Goal: Information Seeking & Learning: Learn about a topic

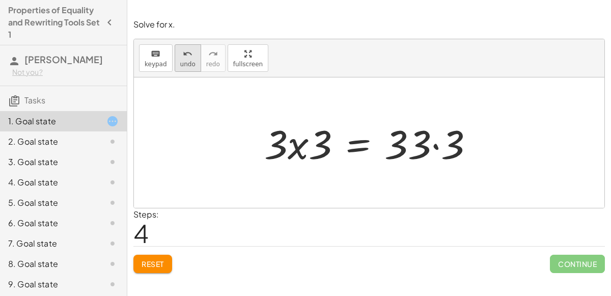
click at [181, 61] on span "undo" at bounding box center [187, 64] width 15 height 7
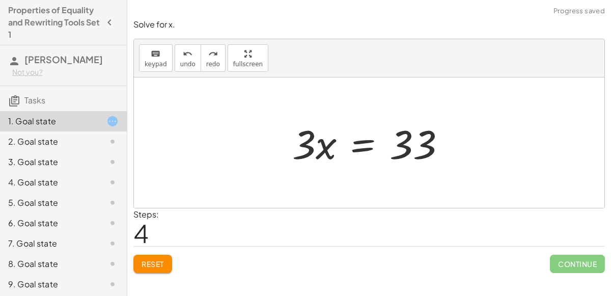
click at [373, 145] on div at bounding box center [373, 143] width 172 height 52
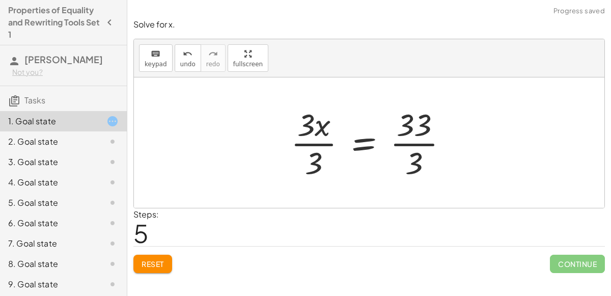
click at [315, 142] on div at bounding box center [373, 142] width 175 height 78
click at [423, 142] on div at bounding box center [386, 142] width 150 height 78
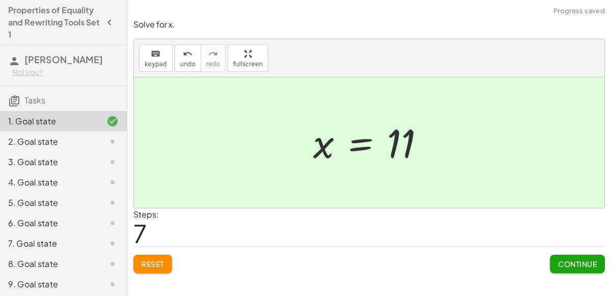
click at [585, 264] on span "Continue" at bounding box center [577, 263] width 39 height 9
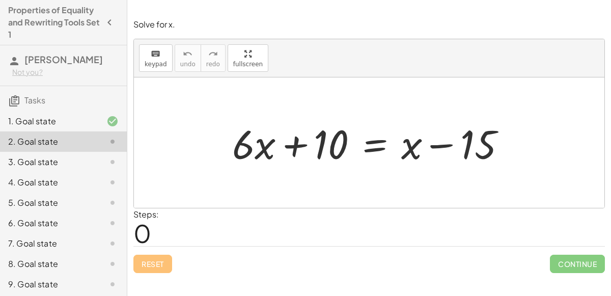
click at [372, 139] on div at bounding box center [373, 143] width 292 height 52
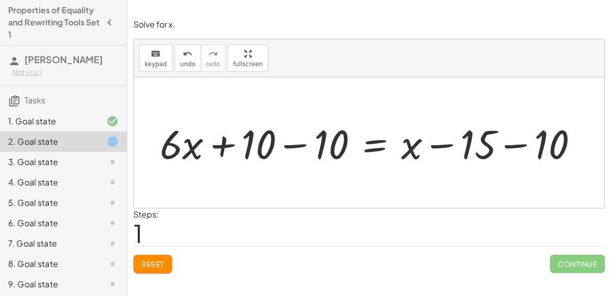
click at [118, 121] on icon at bounding box center [112, 121] width 12 height 12
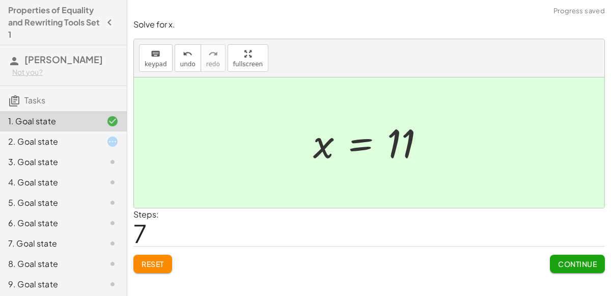
click at [158, 257] on button "Reset" at bounding box center [153, 264] width 39 height 18
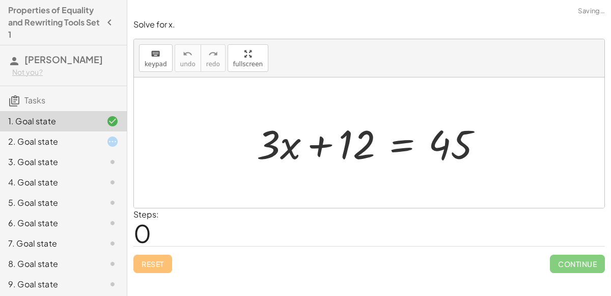
click at [401, 147] on div at bounding box center [374, 143] width 244 height 52
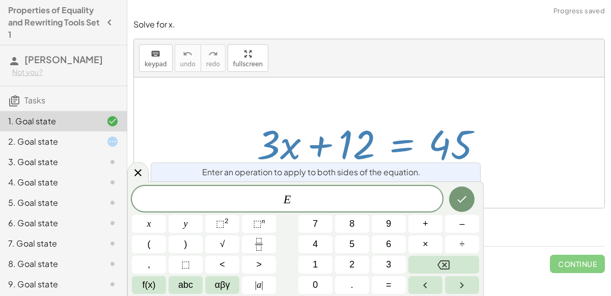
click at [399, 151] on div at bounding box center [374, 143] width 244 height 52
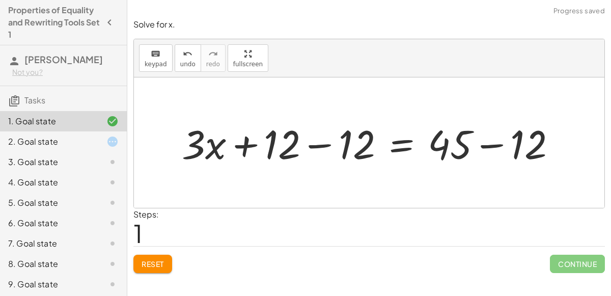
click at [304, 147] on div at bounding box center [373, 143] width 393 height 52
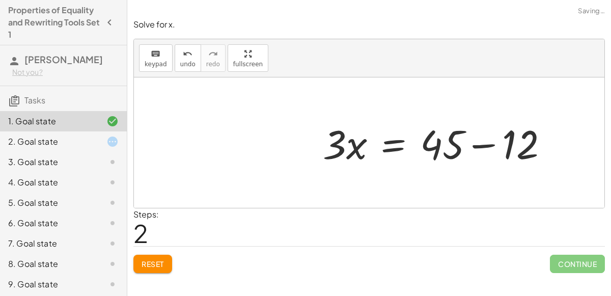
click at [505, 129] on div at bounding box center [369, 142] width 471 height 130
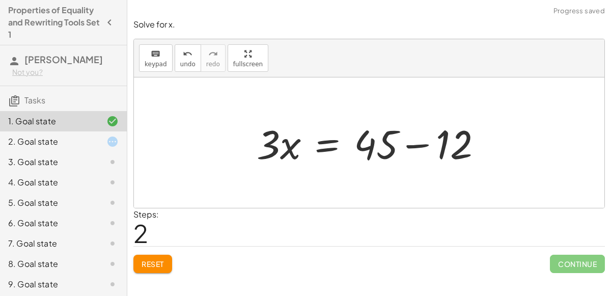
click at [425, 142] on div at bounding box center [374, 143] width 244 height 52
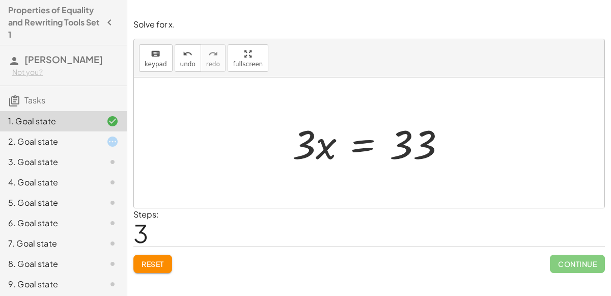
click at [359, 139] on div at bounding box center [373, 143] width 172 height 52
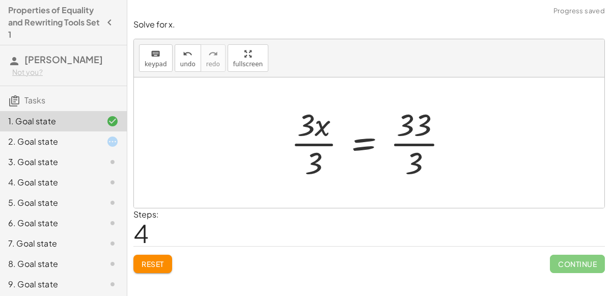
click at [398, 140] on div at bounding box center [373, 142] width 175 height 78
click at [322, 144] on div at bounding box center [363, 142] width 155 height 78
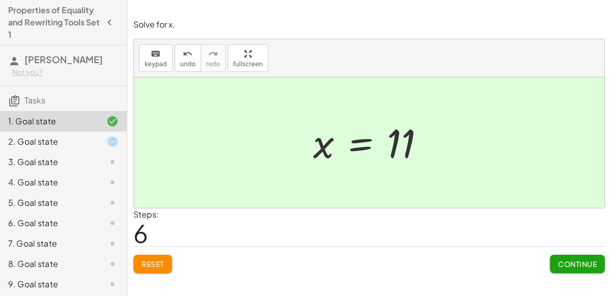
click at [88, 144] on div "2. Goal state" at bounding box center [49, 142] width 82 height 12
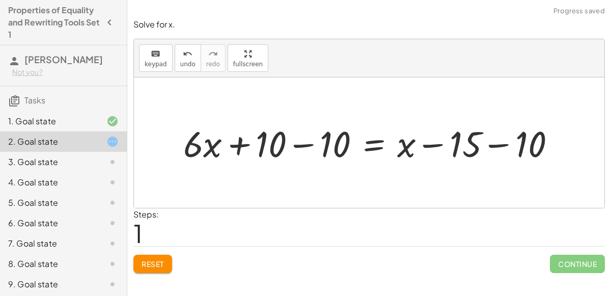
click at [317, 144] on div at bounding box center [373, 142] width 391 height 47
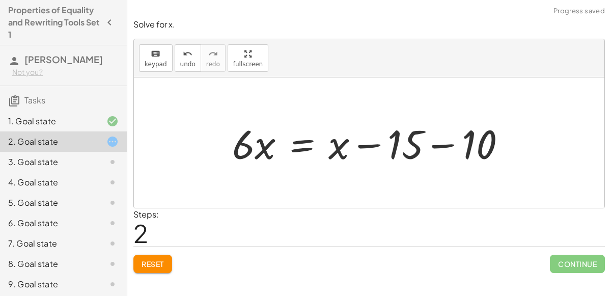
click at [457, 144] on div at bounding box center [373, 143] width 292 height 52
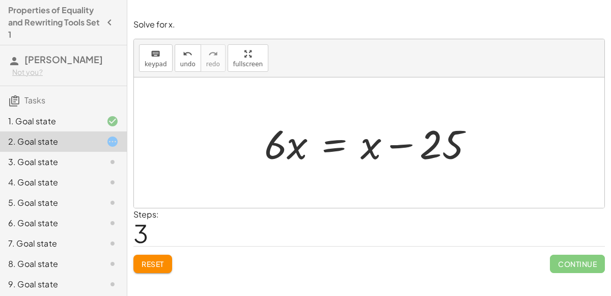
click at [343, 140] on div at bounding box center [373, 143] width 228 height 52
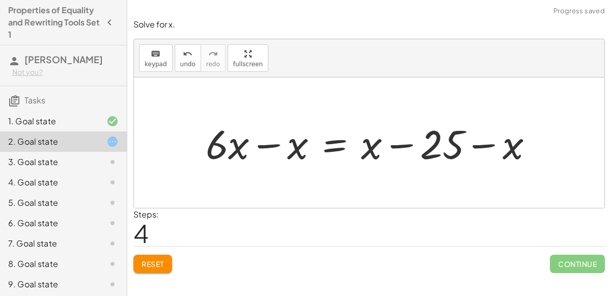
click at [271, 139] on div at bounding box center [374, 143] width 346 height 52
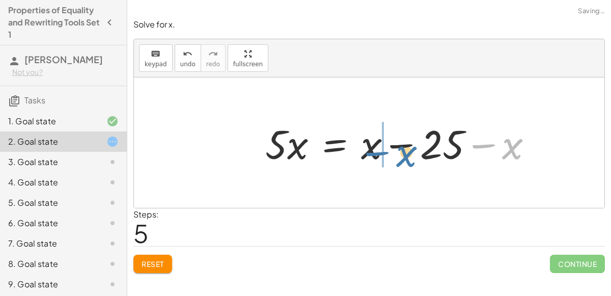
drag, startPoint x: 516, startPoint y: 147, endPoint x: 399, endPoint y: 154, distance: 116.9
click at [399, 154] on div at bounding box center [403, 143] width 286 height 52
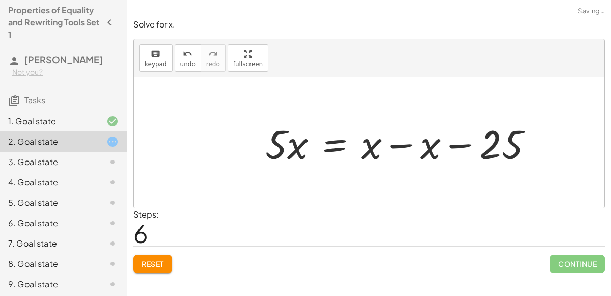
click at [392, 145] on div at bounding box center [403, 143] width 286 height 52
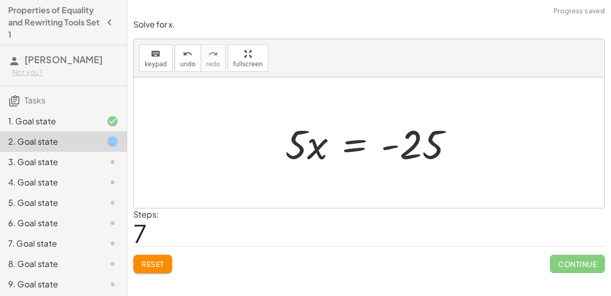
click at [359, 149] on div at bounding box center [373, 143] width 187 height 52
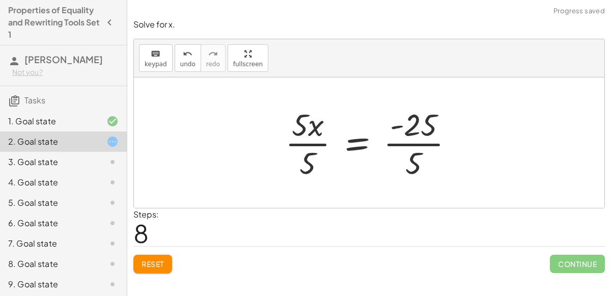
click at [440, 144] on div at bounding box center [373, 142] width 187 height 78
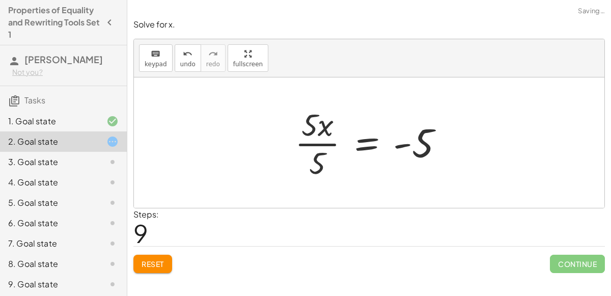
click at [300, 141] on div at bounding box center [373, 142] width 167 height 78
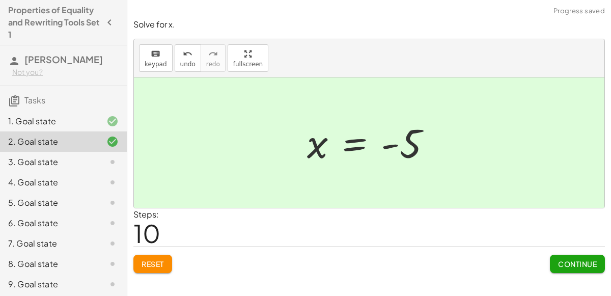
click at [150, 262] on span "Reset" at bounding box center [153, 263] width 22 height 9
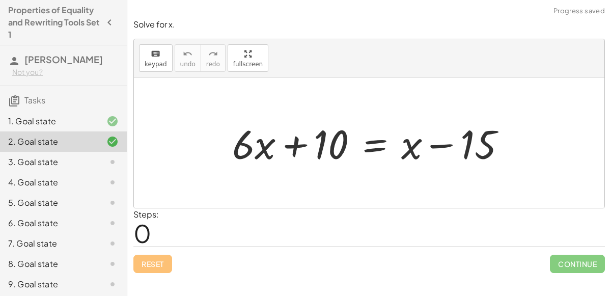
click at [369, 143] on div at bounding box center [373, 143] width 292 height 52
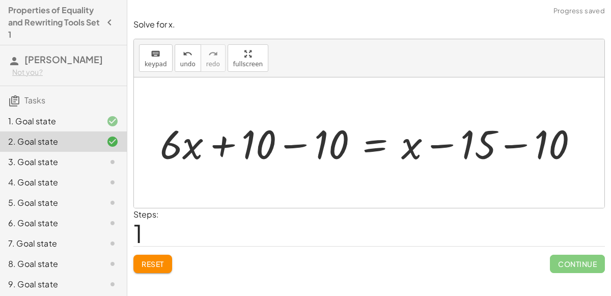
click at [306, 144] on div at bounding box center [373, 143] width 437 height 52
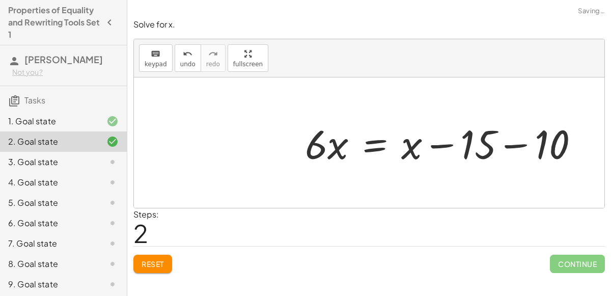
click at [524, 140] on div at bounding box center [446, 143] width 292 height 52
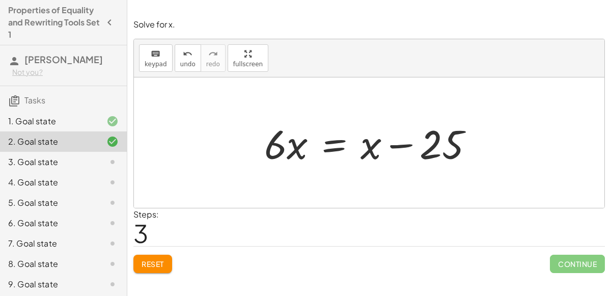
click at [337, 145] on div at bounding box center [373, 143] width 228 height 52
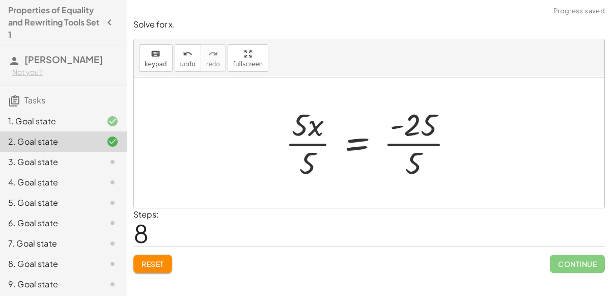
click at [422, 142] on div at bounding box center [373, 142] width 187 height 78
click at [305, 143] on div at bounding box center [363, 142] width 167 height 78
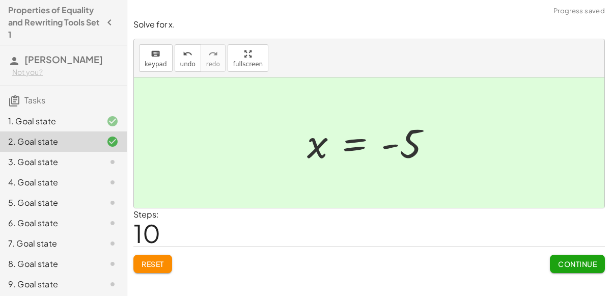
click at [576, 259] on span "Continue" at bounding box center [577, 263] width 39 height 9
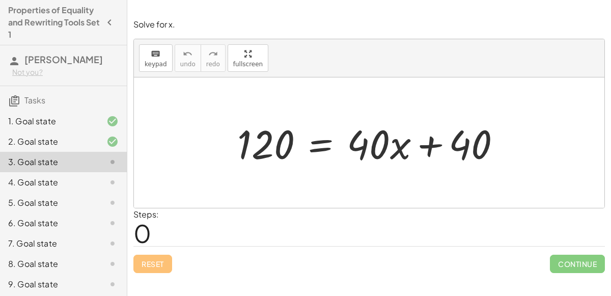
click at [327, 147] on div at bounding box center [373, 143] width 282 height 52
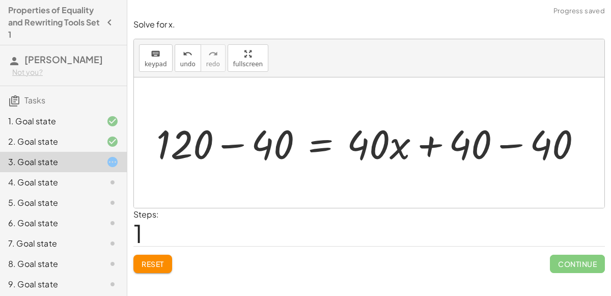
click at [517, 152] on div at bounding box center [373, 143] width 444 height 52
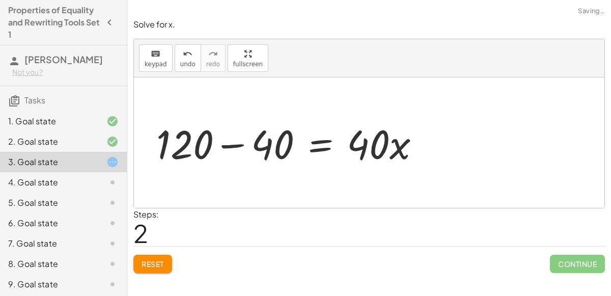
click at [235, 149] on div at bounding box center [292, 143] width 282 height 52
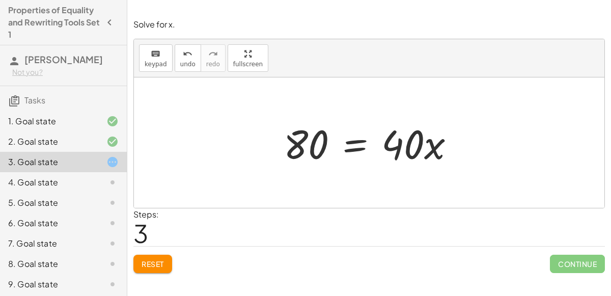
click at [351, 141] on div at bounding box center [374, 143] width 190 height 52
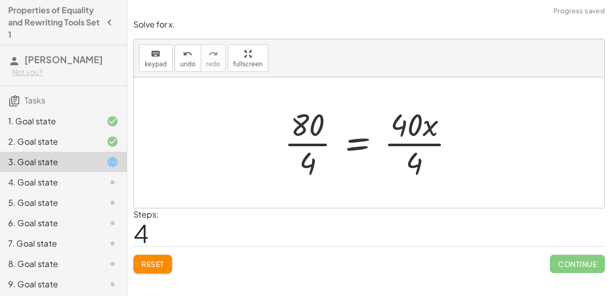
click at [439, 136] on div at bounding box center [373, 142] width 189 height 78
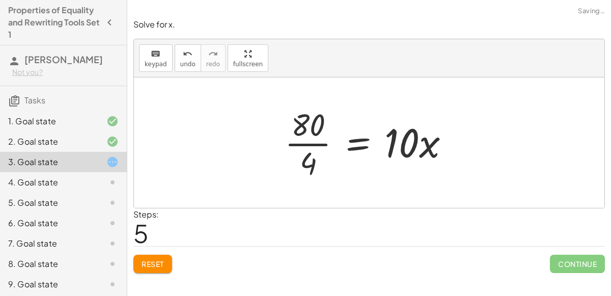
click at [303, 143] on div at bounding box center [371, 142] width 183 height 78
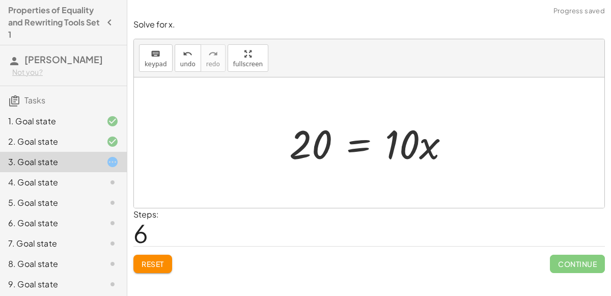
click at [356, 142] on div at bounding box center [373, 143] width 179 height 52
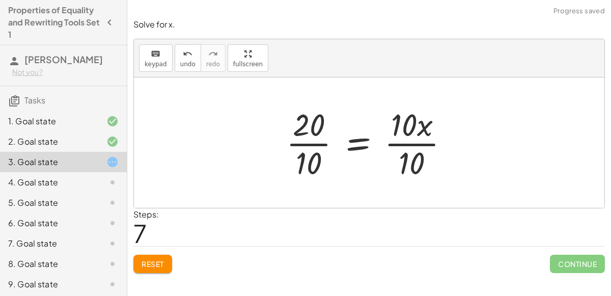
click at [411, 151] on div at bounding box center [371, 142] width 181 height 78
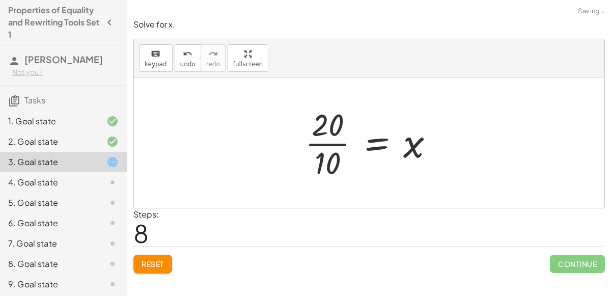
click at [335, 147] on div at bounding box center [373, 142] width 147 height 78
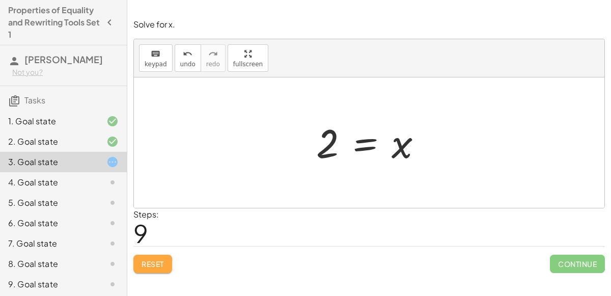
click at [161, 270] on button "Reset" at bounding box center [153, 264] width 39 height 18
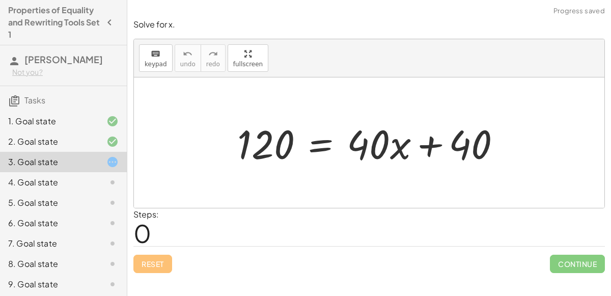
click at [163, 264] on div "Reset Continue" at bounding box center [370, 259] width 472 height 27
click at [325, 148] on div at bounding box center [373, 143] width 282 height 52
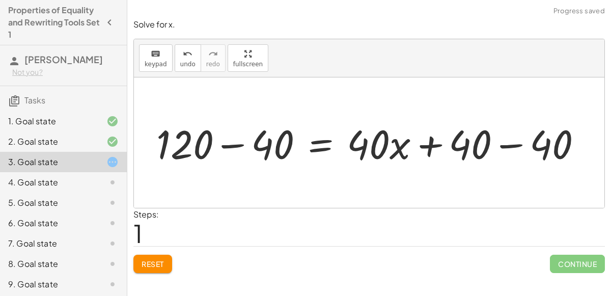
click at [225, 147] on div at bounding box center [373, 143] width 444 height 52
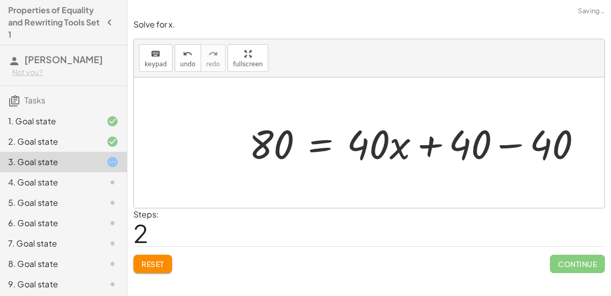
click at [520, 145] on div at bounding box center [420, 143] width 352 height 52
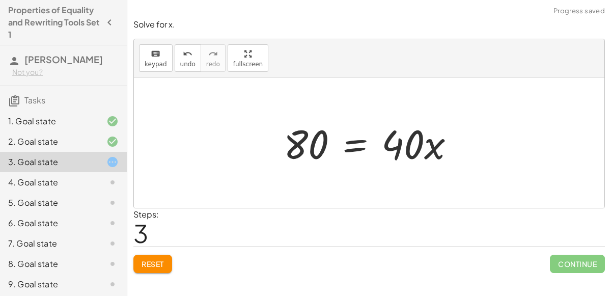
click at [364, 142] on div at bounding box center [374, 143] width 190 height 52
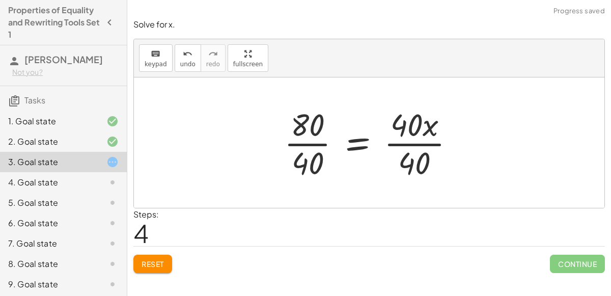
click at [422, 145] on div at bounding box center [373, 142] width 189 height 78
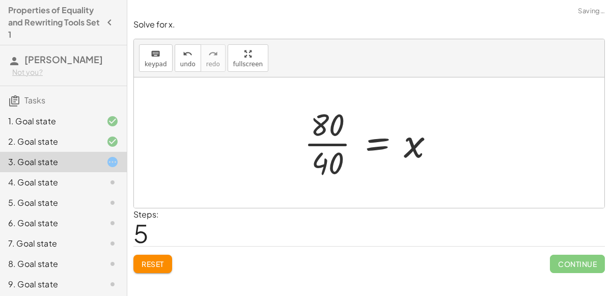
click at [294, 146] on div "120 = + · 40 · x + 40 + 120 − 40 = + · 40 · x + 40 − 40 80 = + · 40 · x + 40 − …" at bounding box center [370, 143] width 162 height 84
click at [329, 146] on div at bounding box center [373, 142] width 149 height 78
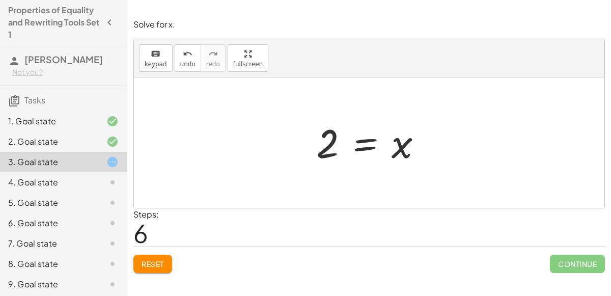
click at [151, 264] on span "Reset" at bounding box center [153, 263] width 22 height 9
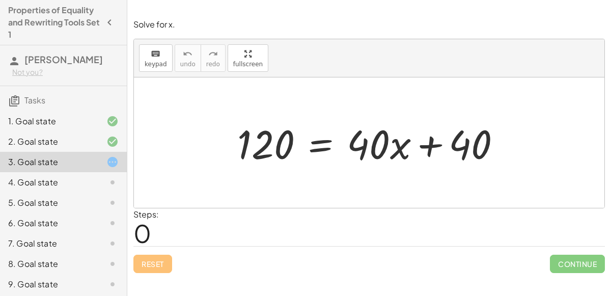
click at [323, 143] on div at bounding box center [373, 143] width 282 height 52
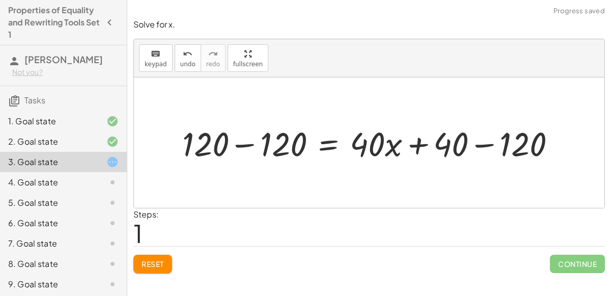
click at [246, 135] on div at bounding box center [373, 143] width 392 height 44
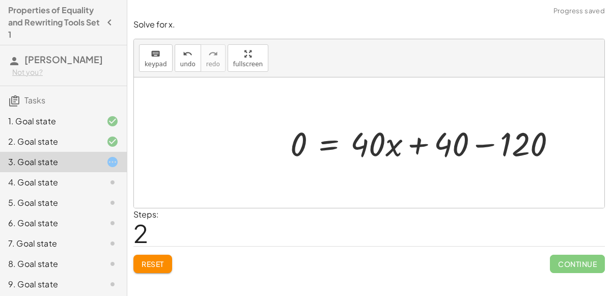
click at [483, 141] on div at bounding box center [427, 143] width 284 height 44
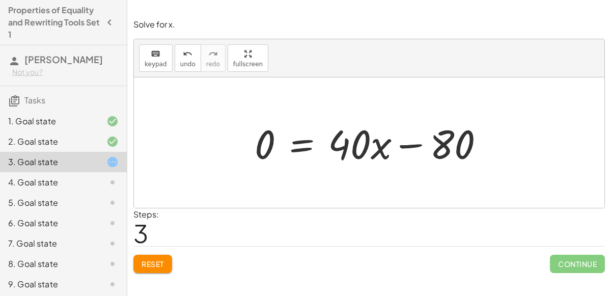
click at [297, 146] on div at bounding box center [374, 143] width 248 height 52
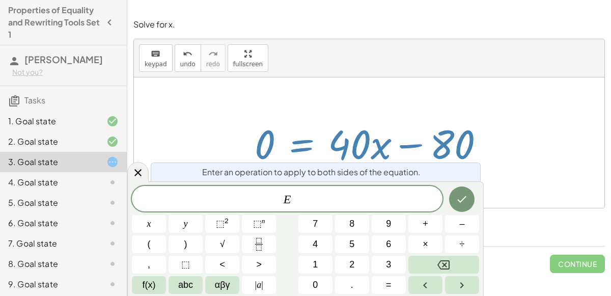
click at [299, 147] on div at bounding box center [374, 143] width 248 height 52
click at [154, 172] on div "Enter an operation to apply to both sides of the equation." at bounding box center [316, 172] width 330 height 19
click at [142, 171] on icon at bounding box center [138, 173] width 12 height 12
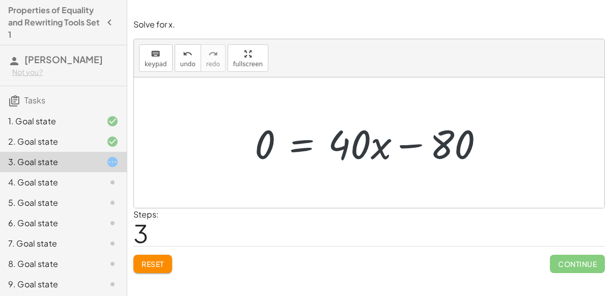
click at [166, 261] on button "Reset" at bounding box center [153, 264] width 39 height 18
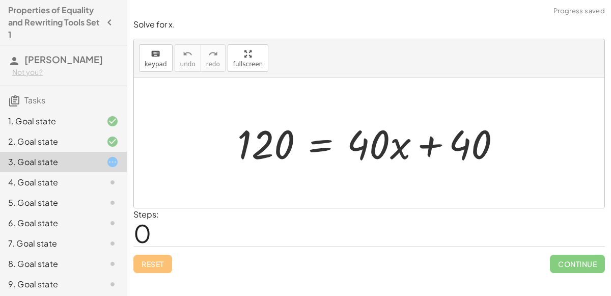
click at [338, 140] on div at bounding box center [373, 143] width 282 height 52
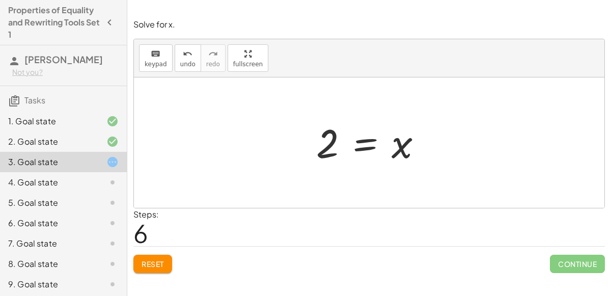
click at [574, 265] on span "Continue" at bounding box center [577, 264] width 55 height 18
click at [50, 176] on div "4. Goal state" at bounding box center [49, 182] width 82 height 12
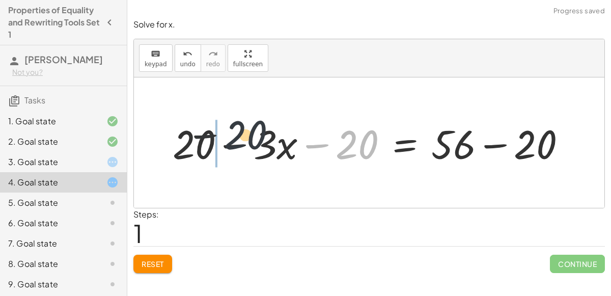
drag, startPoint x: 356, startPoint y: 129, endPoint x: 216, endPoint y: 127, distance: 140.6
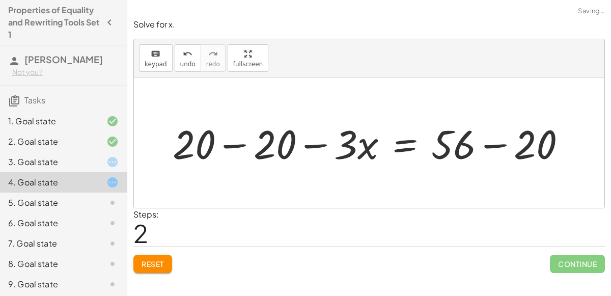
click at [220, 140] on div at bounding box center [374, 143] width 412 height 52
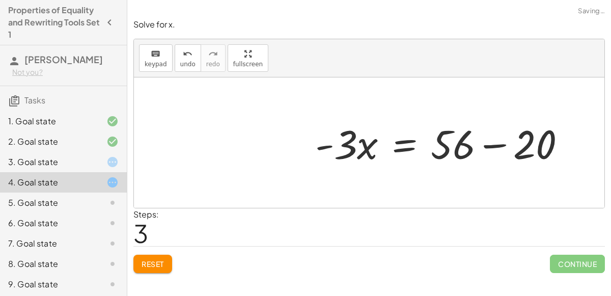
click at [498, 145] on div at bounding box center [444, 143] width 269 height 52
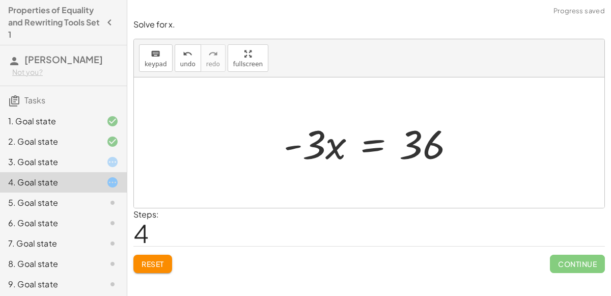
click at [374, 148] on div at bounding box center [374, 143] width 190 height 52
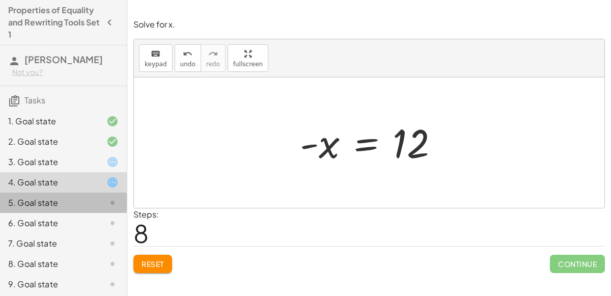
click at [103, 193] on div "5. Goal state" at bounding box center [63, 203] width 127 height 20
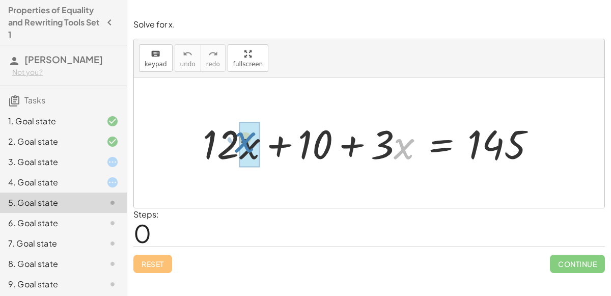
drag, startPoint x: 403, startPoint y: 146, endPoint x: 243, endPoint y: 140, distance: 160.1
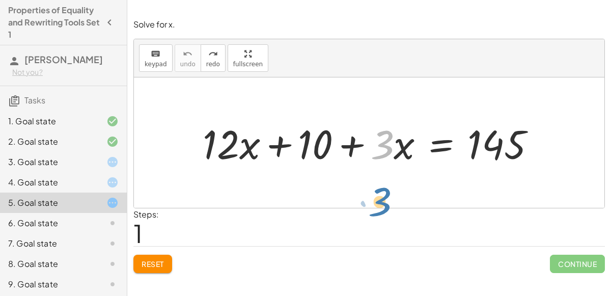
drag, startPoint x: 389, startPoint y: 149, endPoint x: 404, endPoint y: 189, distance: 42.6
click at [404, 189] on div "· 3 + · 12 · x + 10 + · 3 · x = 145" at bounding box center [369, 142] width 471 height 130
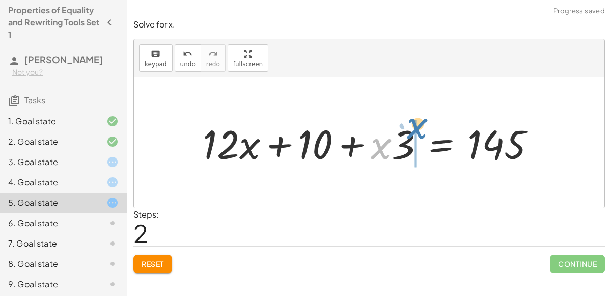
drag, startPoint x: 389, startPoint y: 159, endPoint x: 423, endPoint y: 145, distance: 37.0
click at [423, 145] on div at bounding box center [374, 143] width 352 height 52
drag, startPoint x: 394, startPoint y: 145, endPoint x: 396, endPoint y: 149, distance: 5.2
click at [396, 149] on div at bounding box center [374, 143] width 352 height 52
click at [399, 149] on div at bounding box center [374, 143] width 352 height 52
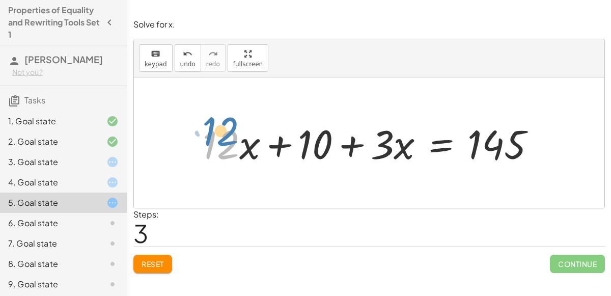
drag, startPoint x: 231, startPoint y: 148, endPoint x: 223, endPoint y: 148, distance: 7.6
click at [223, 148] on div at bounding box center [374, 143] width 352 height 52
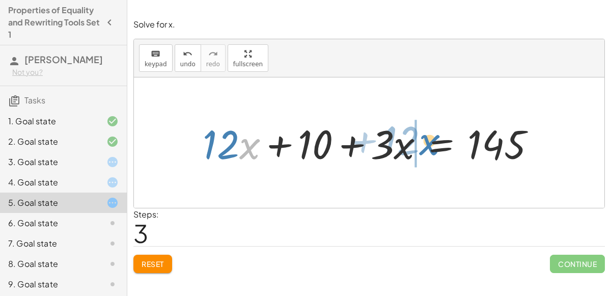
drag, startPoint x: 250, startPoint y: 150, endPoint x: 430, endPoint y: 146, distance: 179.9
click at [430, 146] on div at bounding box center [374, 143] width 352 height 52
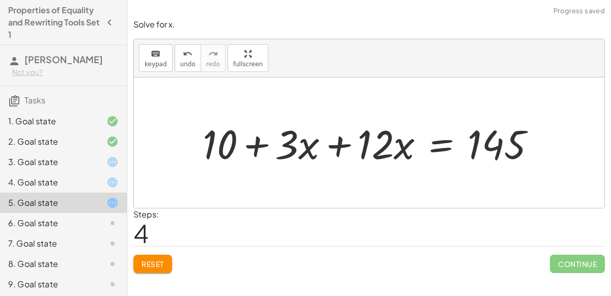
click at [334, 146] on div at bounding box center [374, 143] width 352 height 52
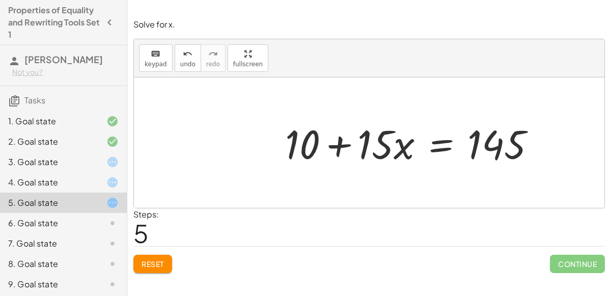
click at [438, 138] on div at bounding box center [414, 143] width 269 height 52
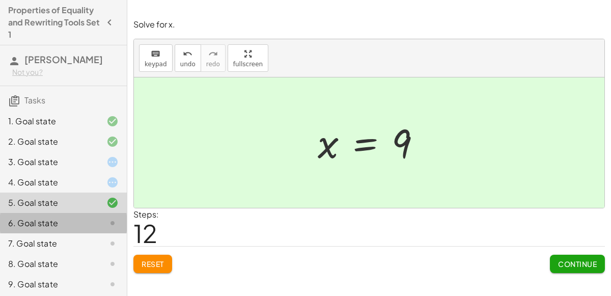
click at [104, 216] on div "6. Goal state" at bounding box center [63, 223] width 127 height 20
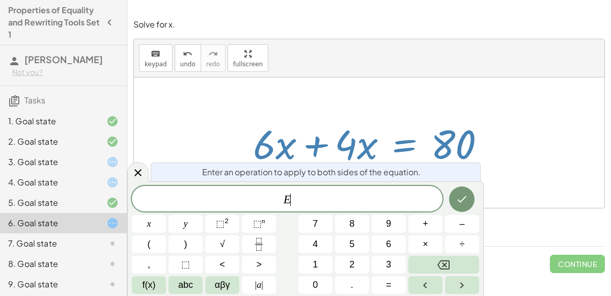
click at [151, 179] on div "Enter an operation to apply to both sides of the equation." at bounding box center [316, 172] width 330 height 19
click at [145, 172] on div at bounding box center [137, 172] width 21 height 20
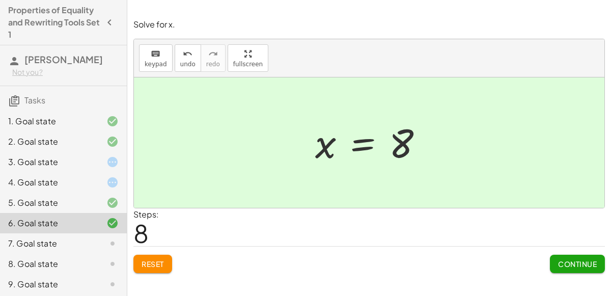
click at [590, 270] on button "Continue" at bounding box center [577, 264] width 55 height 18
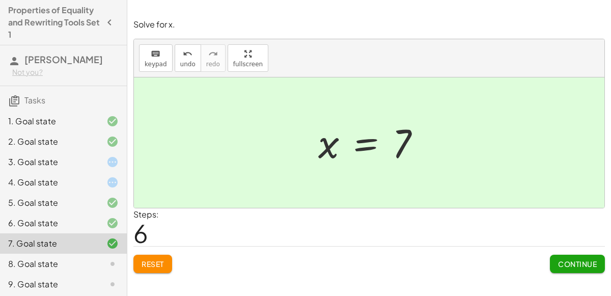
click at [570, 271] on button "Continue" at bounding box center [577, 264] width 55 height 18
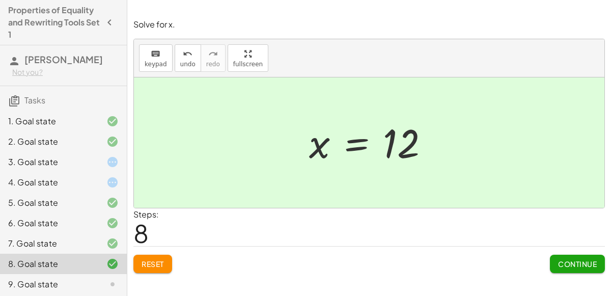
click at [563, 260] on span "Continue" at bounding box center [577, 263] width 39 height 9
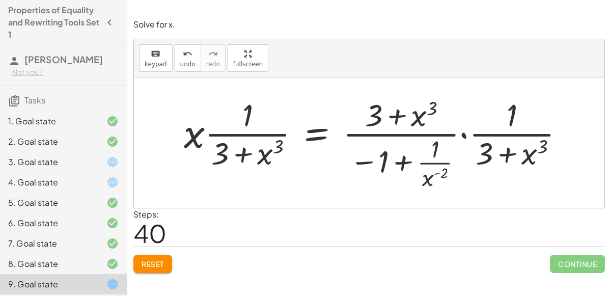
click at [164, 262] on span "Reset" at bounding box center [153, 263] width 22 height 9
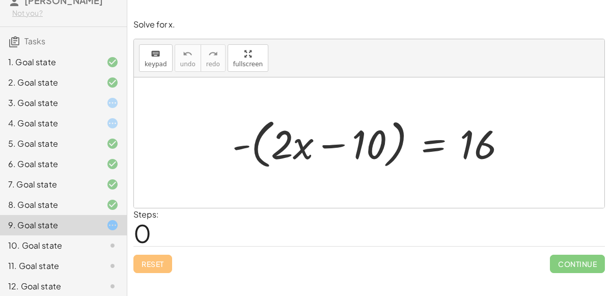
scroll to position [59, 0]
click at [42, 244] on div "10. Goal state" at bounding box center [49, 246] width 82 height 12
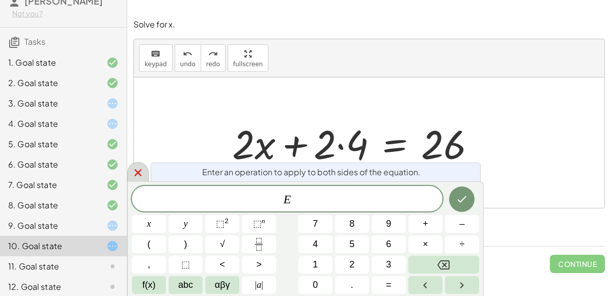
click at [136, 179] on icon at bounding box center [138, 173] width 12 height 12
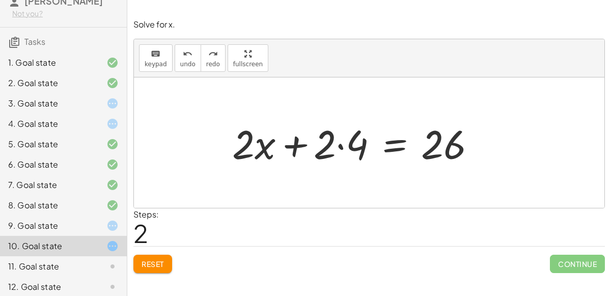
click at [331, 143] on div at bounding box center [373, 143] width 232 height 52
click at [341, 148] on div at bounding box center [373, 143] width 232 height 52
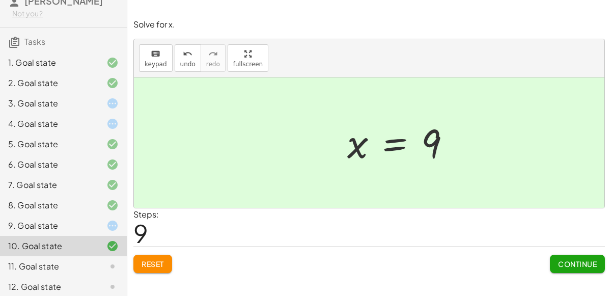
click at [581, 260] on span "Continue" at bounding box center [577, 263] width 39 height 9
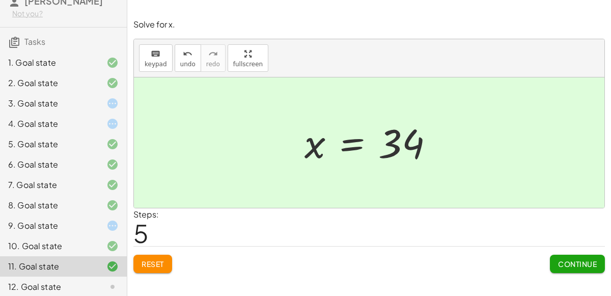
click at [582, 266] on span "Continue" at bounding box center [577, 263] width 39 height 9
